Goal: Task Accomplishment & Management: Manage account settings

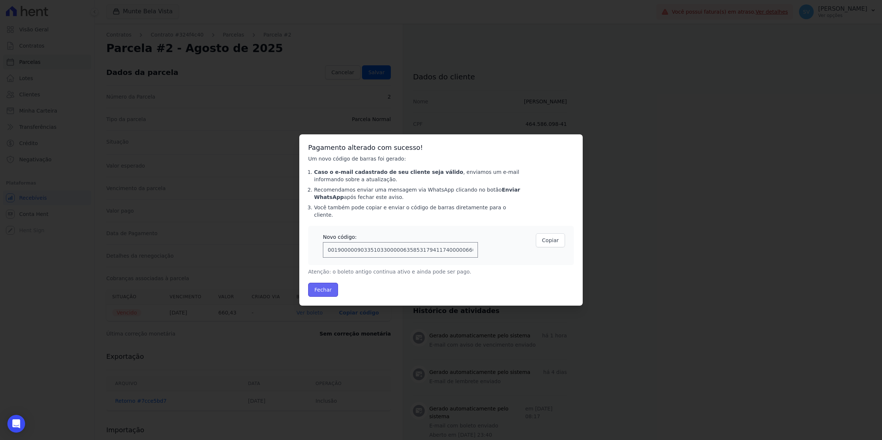
click at [330, 289] on button "Fechar" at bounding box center [323, 290] width 30 height 14
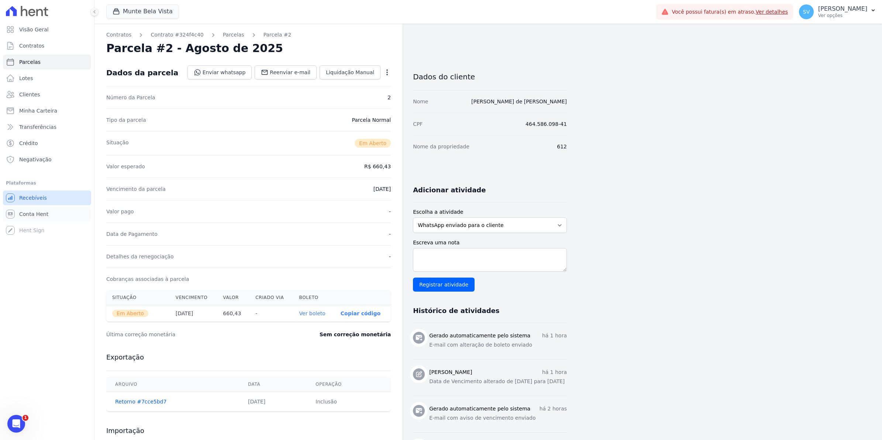
drag, startPoint x: 18, startPoint y: 214, endPoint x: 23, endPoint y: 199, distance: 16.4
click at [18, 214] on link "Conta Hent" at bounding box center [47, 214] width 88 height 15
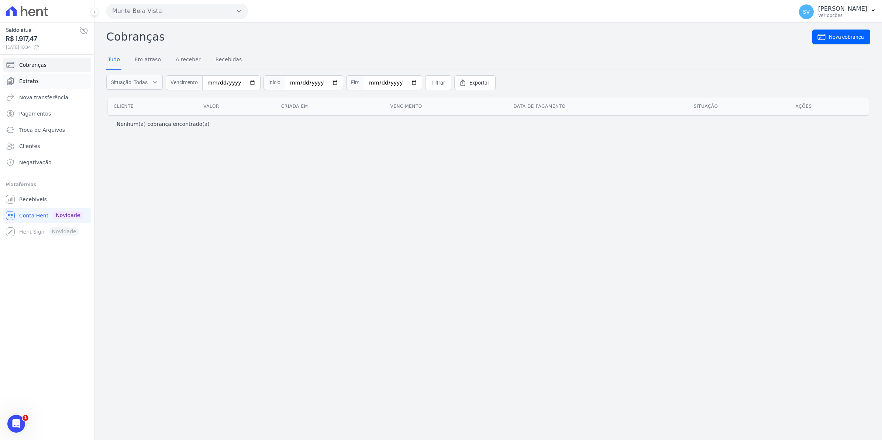
click at [34, 81] on span "Extrato" at bounding box center [28, 81] width 19 height 7
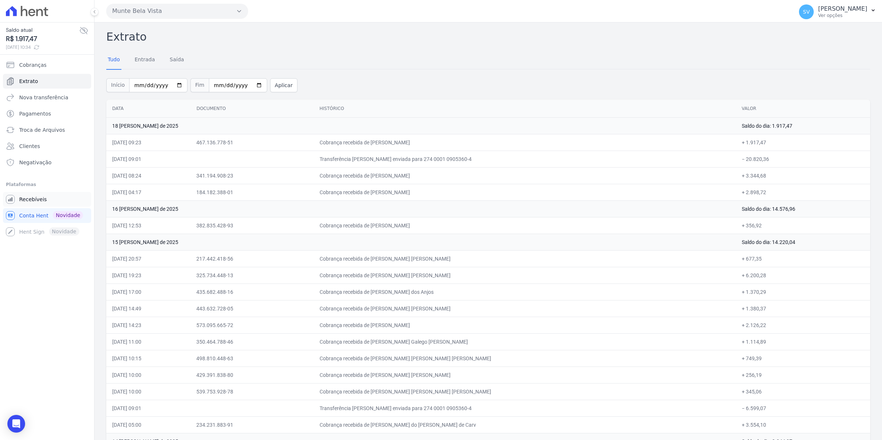
click at [27, 198] on span "Recebíveis" at bounding box center [33, 199] width 28 height 7
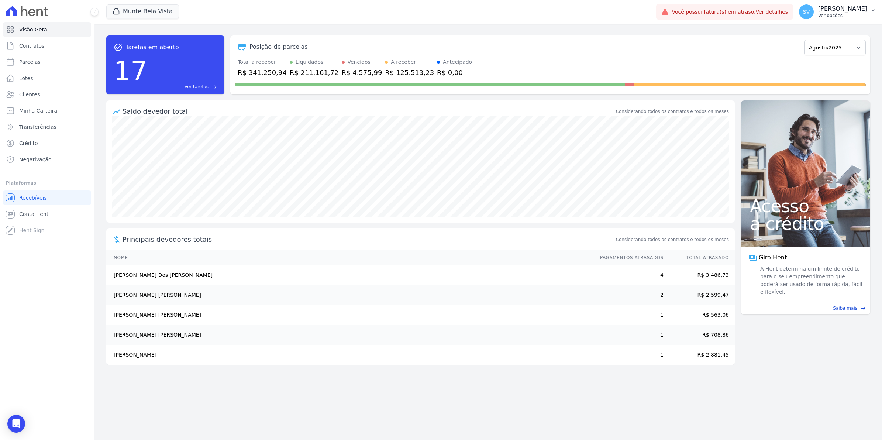
click at [815, 20] on button "SV [PERSON_NAME] Ver opções" at bounding box center [837, 11] width 89 height 21
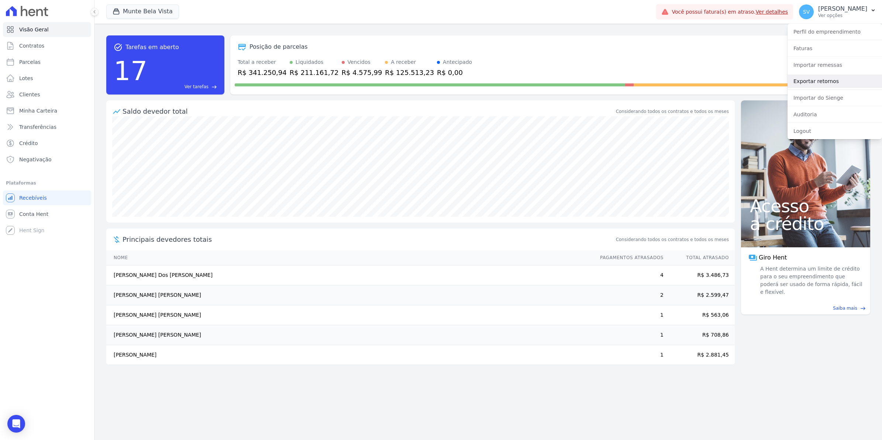
click at [818, 84] on link "Exportar retornos" at bounding box center [835, 81] width 95 height 13
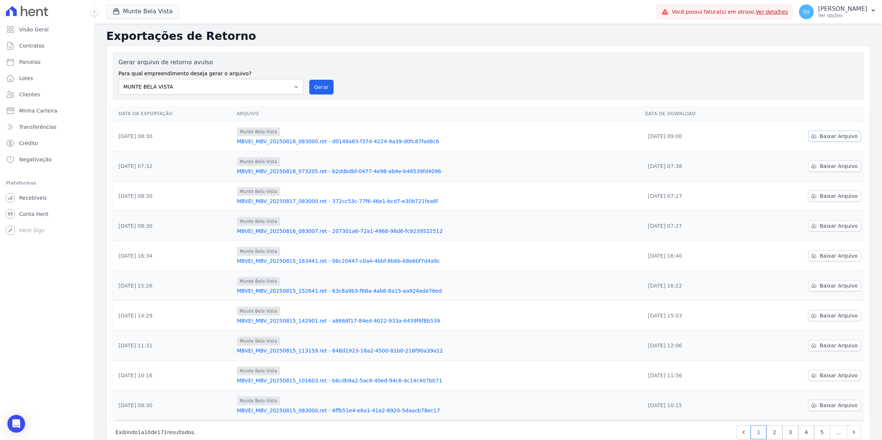
click at [837, 134] on span "Baixar Arquivo" at bounding box center [839, 136] width 38 height 7
drag, startPoint x: 318, startPoint y: 89, endPoint x: 463, endPoint y: 76, distance: 146.0
click at [318, 89] on button "Gerar" at bounding box center [321, 87] width 24 height 15
click at [32, 217] on span "Conta Hent" at bounding box center [33, 213] width 29 height 7
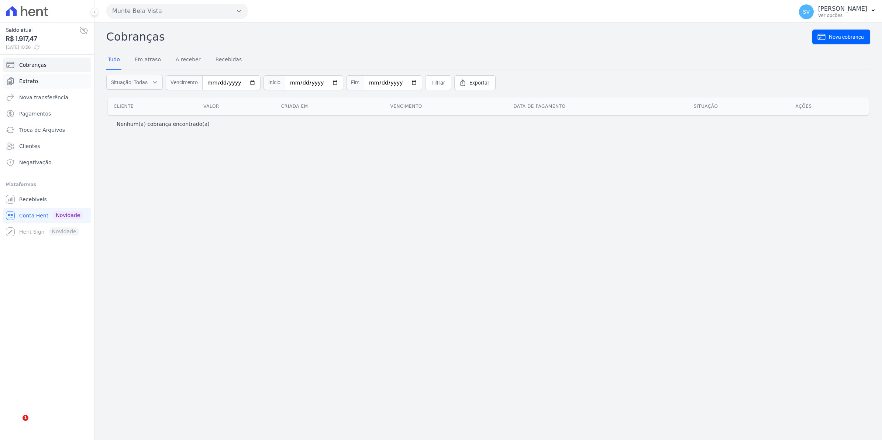
click at [33, 86] on link "Extrato" at bounding box center [47, 81] width 88 height 15
click at [25, 86] on link "Extrato" at bounding box center [47, 81] width 88 height 15
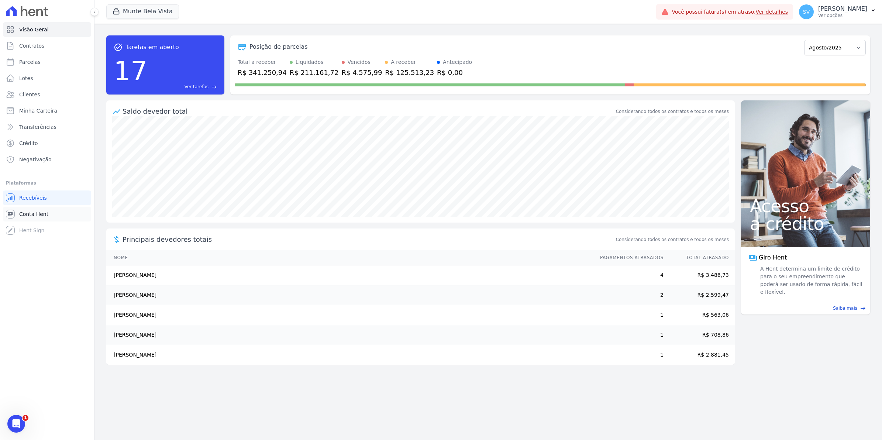
click at [41, 217] on span "Conta Hent" at bounding box center [33, 213] width 29 height 7
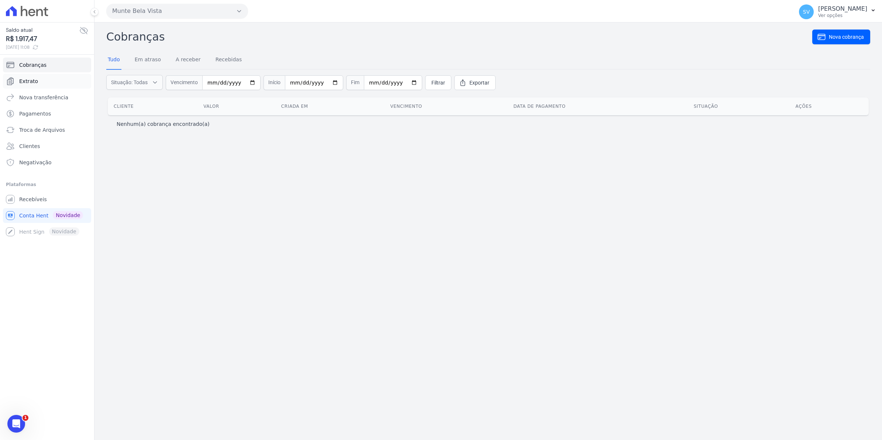
click at [38, 82] on link "Extrato" at bounding box center [47, 81] width 88 height 15
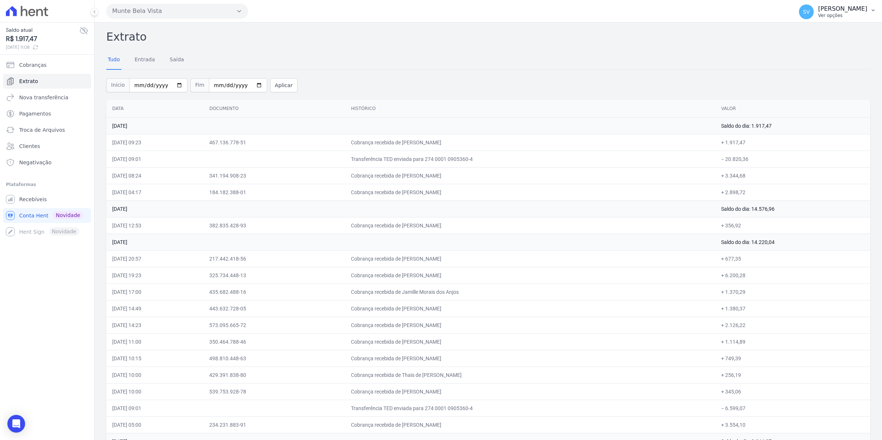
click at [810, 12] on span "SV" at bounding box center [806, 11] width 7 height 5
click at [37, 196] on span "Recebíveis" at bounding box center [33, 199] width 28 height 7
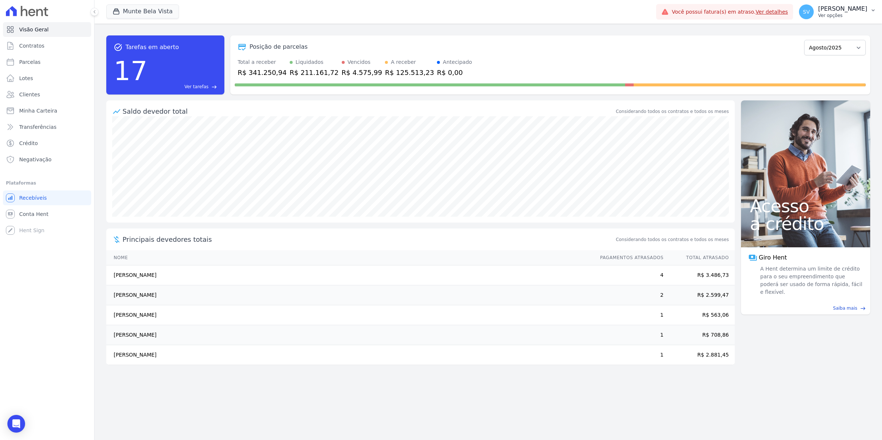
click at [810, 11] on span "SV" at bounding box center [806, 11] width 7 height 5
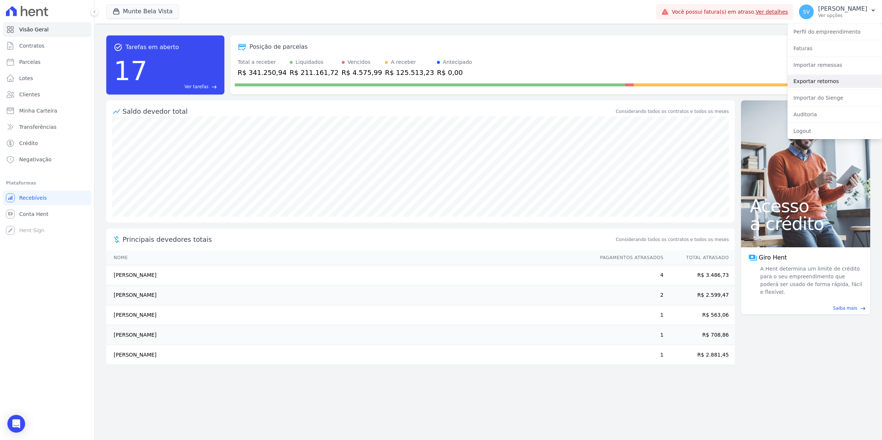
click at [810, 83] on link "Exportar retornos" at bounding box center [835, 81] width 95 height 13
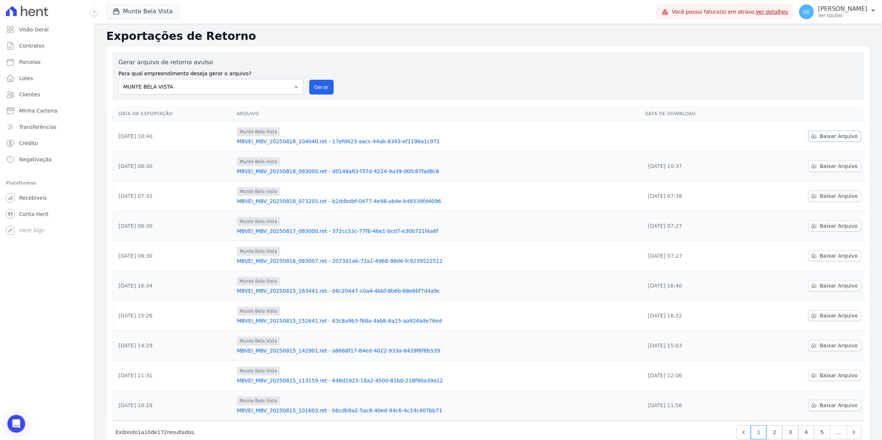
click at [832, 140] on span "Baixar Arquivo" at bounding box center [839, 136] width 38 height 7
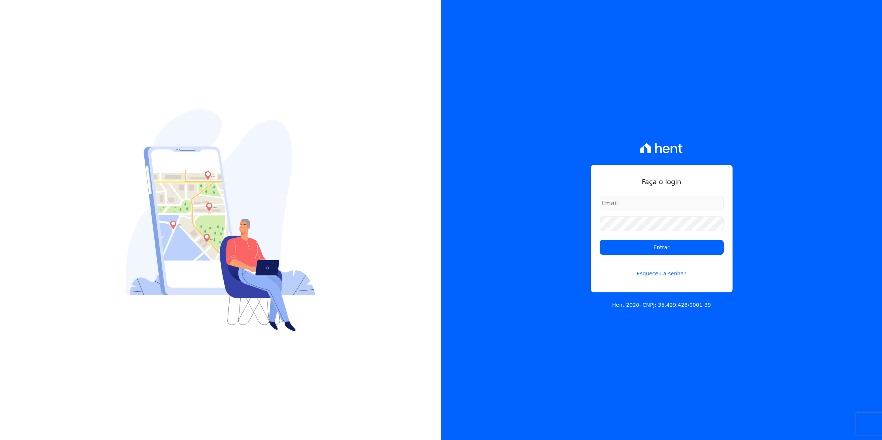
click at [628, 204] on input "email" at bounding box center [662, 203] width 124 height 15
type input "[EMAIL_ADDRESS][DOMAIN_NAME]"
click at [600, 240] on input "Entrar" at bounding box center [662, 247] width 124 height 15
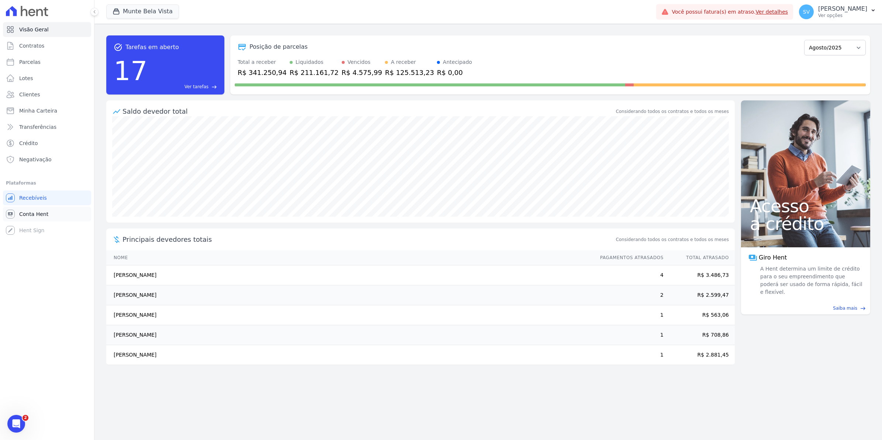
click at [54, 213] on link "Conta Hent" at bounding box center [47, 214] width 88 height 15
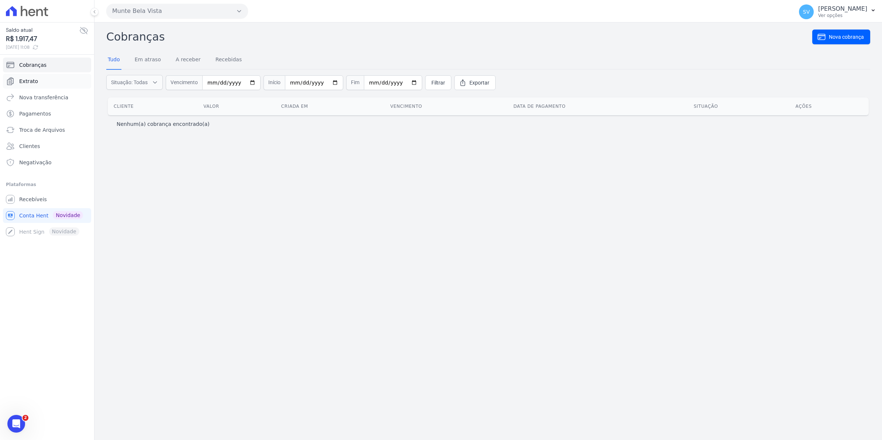
click at [35, 82] on span "Extrato" at bounding box center [28, 81] width 19 height 7
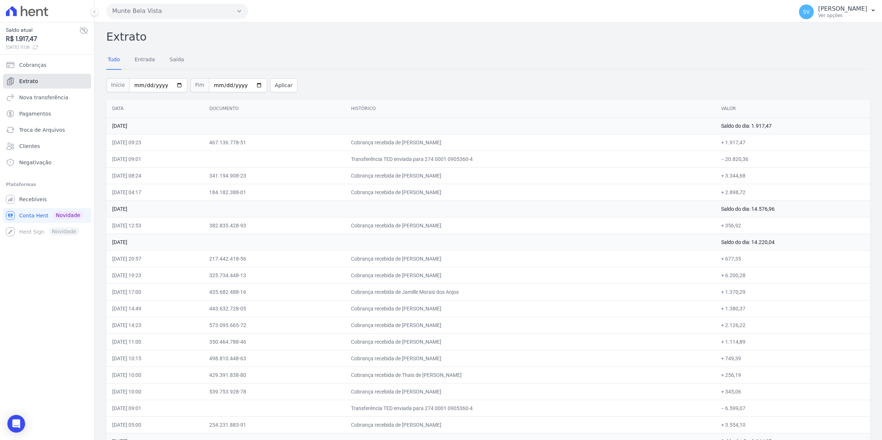
click at [35, 82] on span "Extrato" at bounding box center [28, 81] width 19 height 7
click at [42, 200] on span "Recebíveis" at bounding box center [33, 199] width 28 height 7
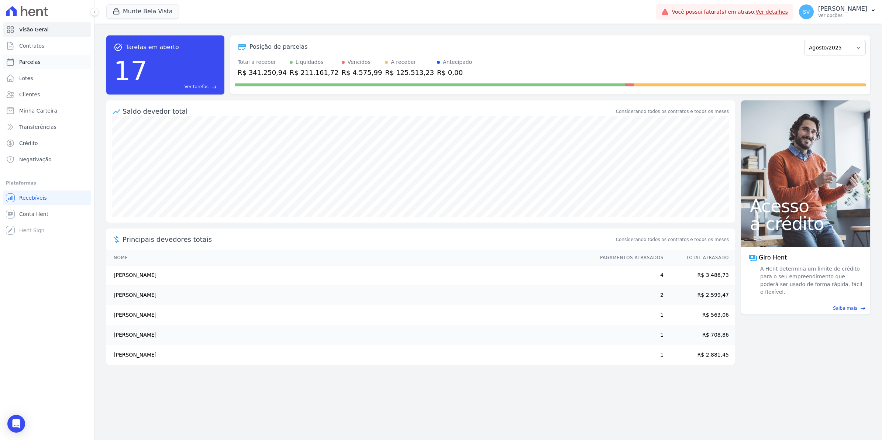
click at [21, 63] on span "Parcelas" at bounding box center [29, 61] width 21 height 7
select select
